Goal: Transaction & Acquisition: Obtain resource

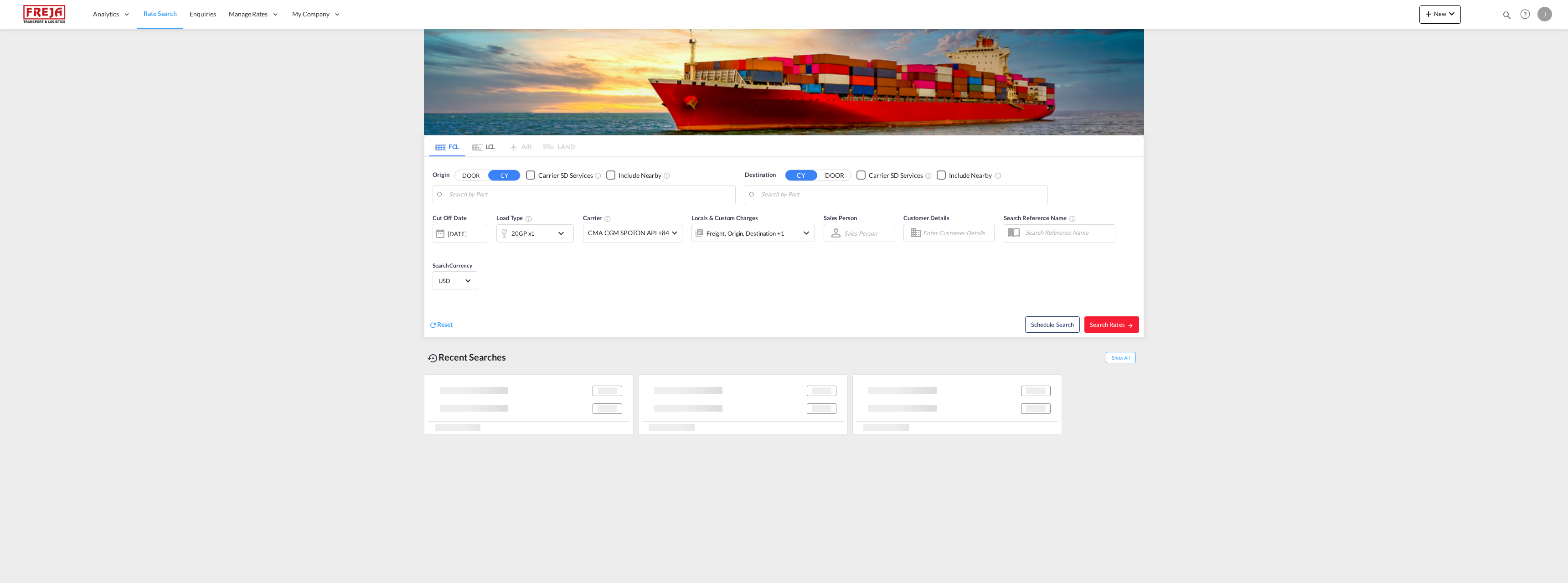
type input "Raumo (Rauma), [GEOGRAPHIC_DATA]"
type input "Valparaiso, CLVAP"
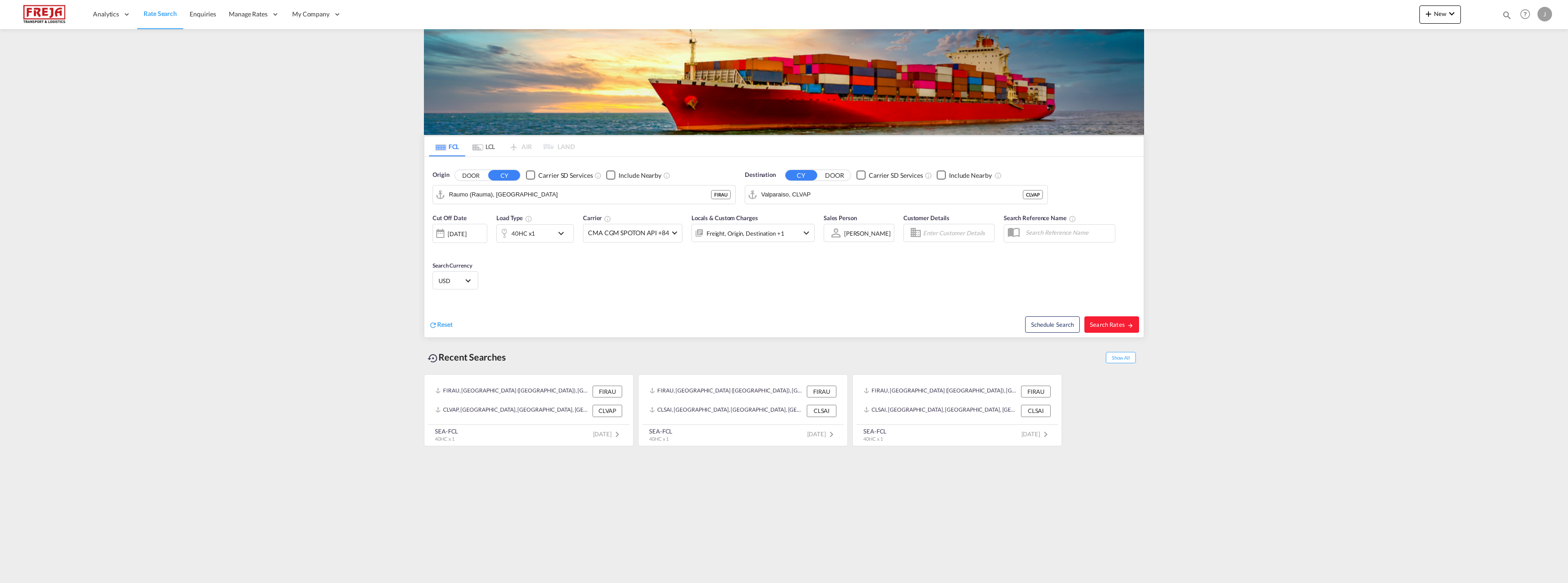
click at [487, 149] on md-tab-item "LCL" at bounding box center [483, 146] width 36 height 20
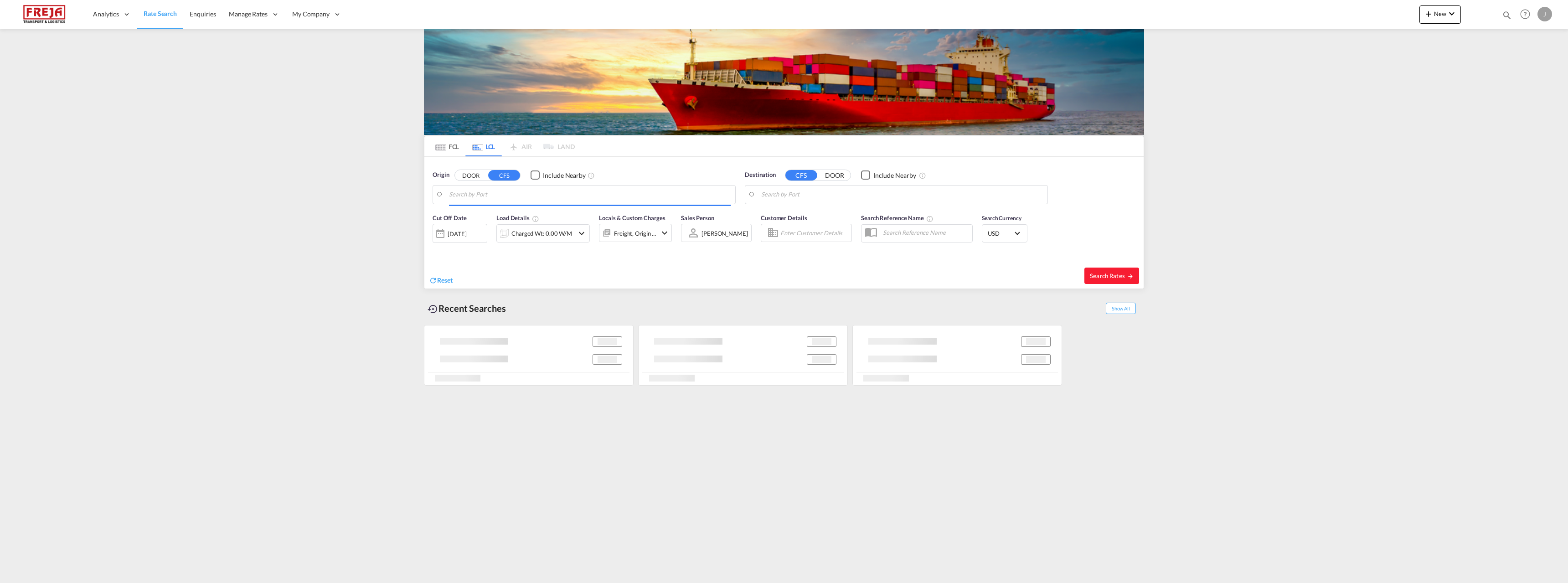
type input "[GEOGRAPHIC_DATA] ([GEOGRAPHIC_DATA]), [GEOGRAPHIC_DATA]"
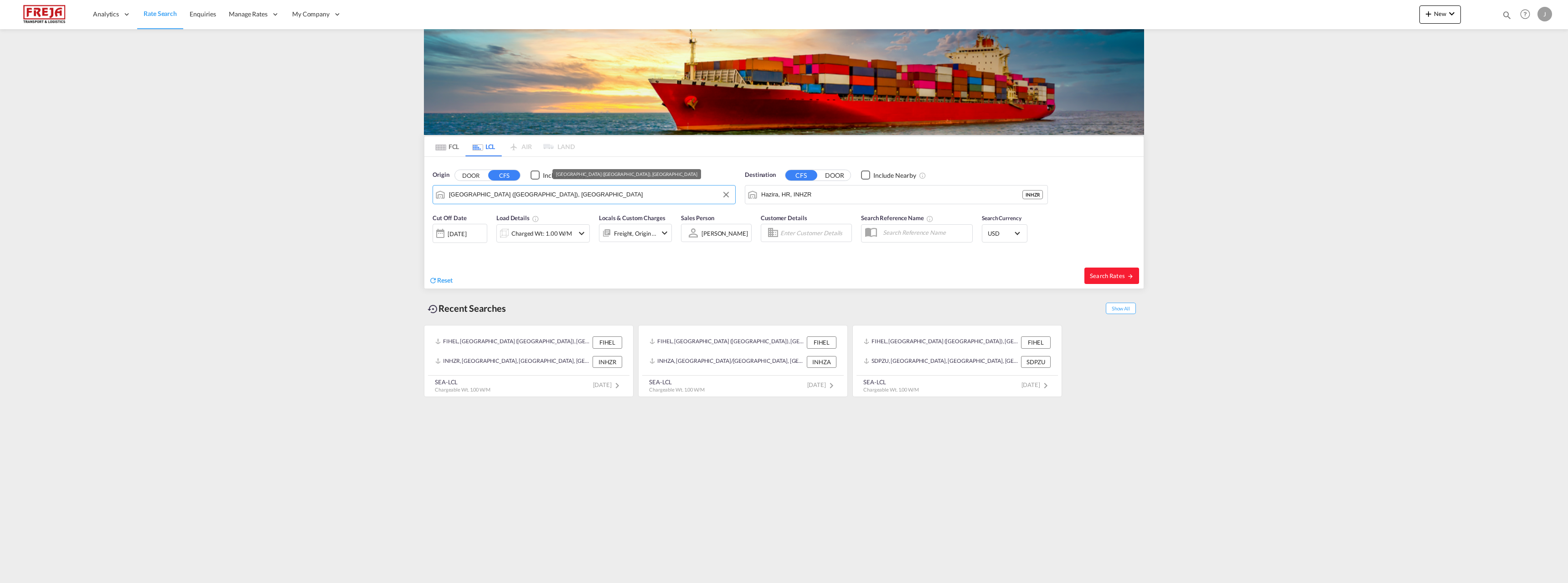
click at [530, 192] on input "[GEOGRAPHIC_DATA] ([GEOGRAPHIC_DATA]), [GEOGRAPHIC_DATA]" at bounding box center [590, 195] width 282 height 14
click at [861, 189] on input "Hazira, HR, INHZR" at bounding box center [902, 195] width 282 height 14
click at [796, 214] on div "Ankle shwar, GJ [GEOGRAPHIC_DATA] INAKV" at bounding box center [831, 219] width 173 height 27
type input "[PERSON_NAME], GJ, INAKV"
click at [1099, 273] on span "Search Rates" at bounding box center [1111, 275] width 44 height 8
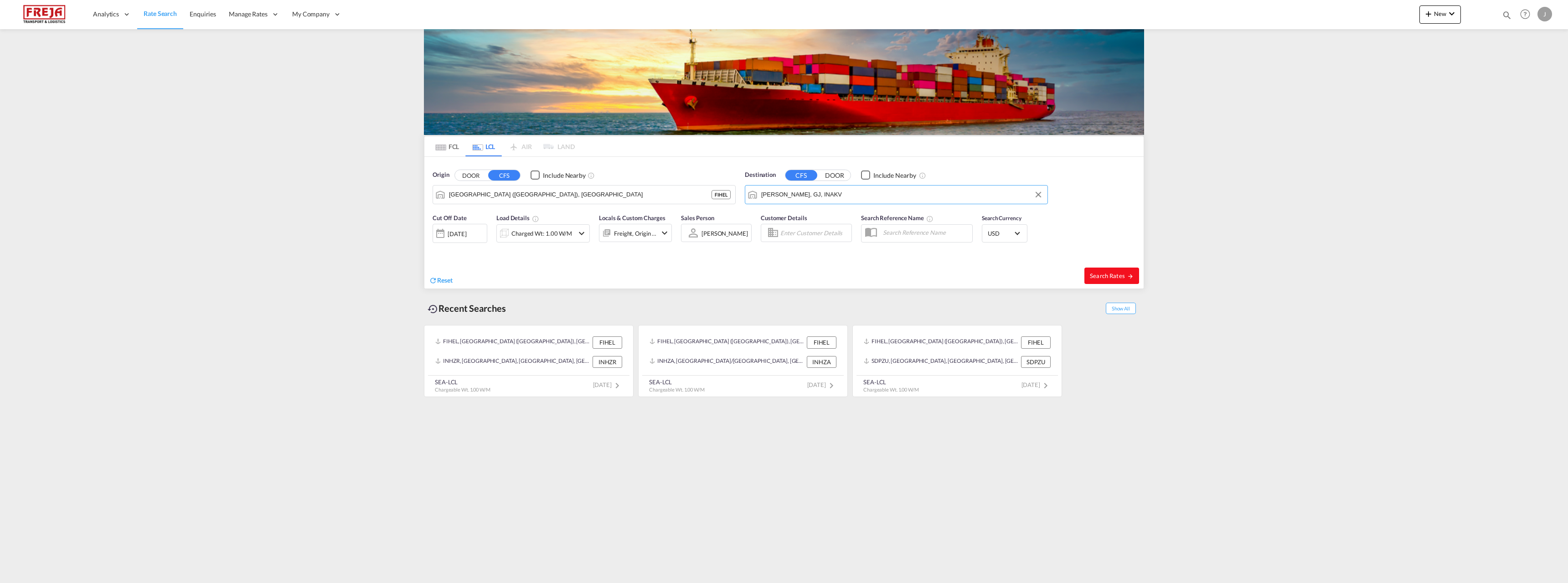
type input "FIHEL to INAKV / [DATE]"
